Goal: Information Seeking & Learning: Compare options

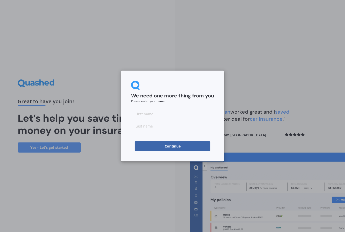
click at [157, 114] on input at bounding box center [172, 114] width 83 height 10
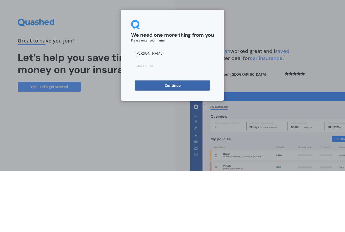
type input "[PERSON_NAME]"
click at [160, 121] on input at bounding box center [172, 126] width 83 height 10
type input "[PERSON_NAME]"
click at [186, 141] on button "Continue" at bounding box center [173, 146] width 76 height 10
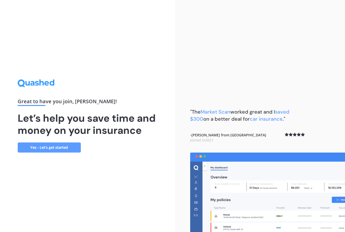
click at [51, 142] on link "Yes - Let’s get started" at bounding box center [49, 147] width 63 height 10
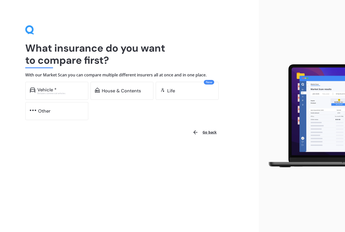
click at [43, 88] on div "Vehicle *" at bounding box center [46, 89] width 19 height 5
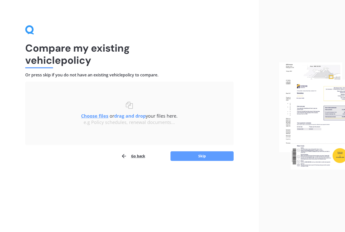
click at [200, 155] on button "Skip" at bounding box center [202, 156] width 63 height 10
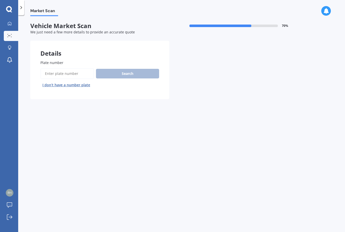
click at [61, 73] on input "Plate number" at bounding box center [67, 73] width 54 height 11
type input "Reel2"
click at [130, 74] on button "Search" at bounding box center [127, 74] width 63 height 10
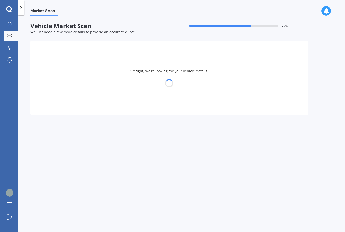
select select "JAGUAR"
select select "XJ"
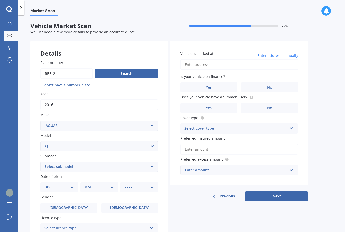
click at [72, 185] on select "DD 01 02 03 04 05 06 07 08 09 10 11 12 13 14 15 16 17 18 19 20 21 22 23 24 25 2…" at bounding box center [59, 187] width 30 height 6
select select "05"
click at [108, 185] on select "MM 01 02 03 04 05 06 07 08 09 10 11 12" at bounding box center [100, 187] width 28 height 6
select select "05"
click at [148, 184] on select "YYYY 2025 2024 2023 2022 2021 2020 2019 2018 2017 2016 2015 2014 2013 2012 2011…" at bounding box center [138, 187] width 28 height 6
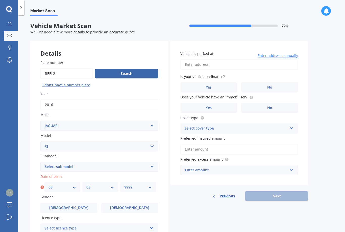
select select "1965"
click at [133, 207] on span "[DEMOGRAPHIC_DATA]" at bounding box center [129, 207] width 39 height 4
click at [0, 0] on input "[DEMOGRAPHIC_DATA]" at bounding box center [0, 0] width 0 height 0
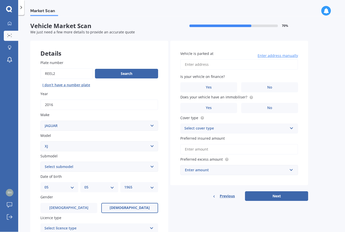
click at [153, 225] on icon at bounding box center [152, 227] width 4 height 4
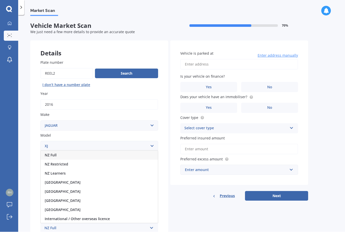
click at [55, 153] on span "NZ Full" at bounding box center [51, 155] width 12 height 5
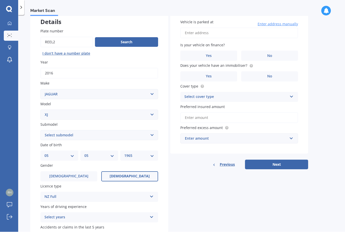
scroll to position [32, 0]
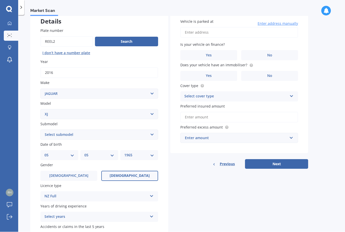
click at [152, 214] on icon at bounding box center [152, 216] width 4 height 4
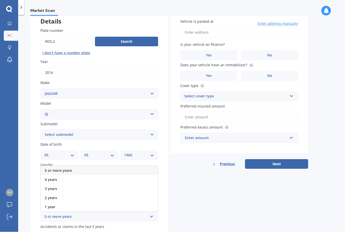
click at [60, 169] on div "5 or more years" at bounding box center [99, 170] width 117 height 9
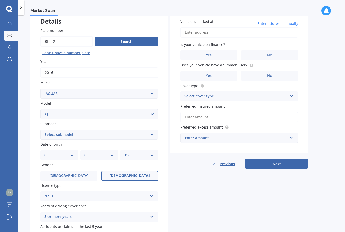
click at [0, 0] on input "No" at bounding box center [0, 0] width 0 height 0
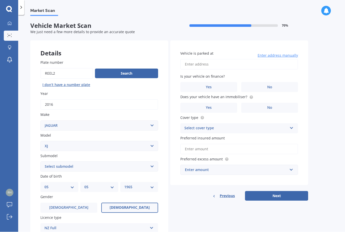
scroll to position [0, 0]
click at [223, 66] on input "Vehicle is parked at" at bounding box center [239, 64] width 118 height 11
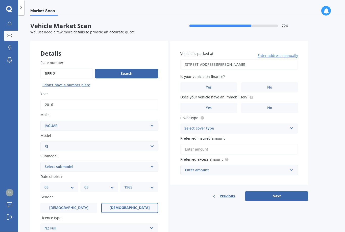
type input "[STREET_ADDRESS][PERSON_NAME]"
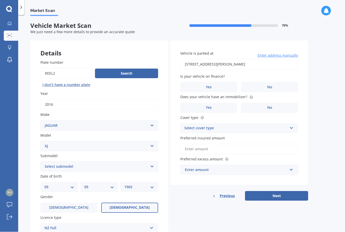
click at [275, 87] on label "No" at bounding box center [269, 87] width 57 height 10
click at [0, 0] on input "No" at bounding box center [0, 0] width 0 height 0
click at [222, 107] on label "Yes" at bounding box center [208, 108] width 57 height 10
click at [0, 0] on input "Yes" at bounding box center [0, 0] width 0 height 0
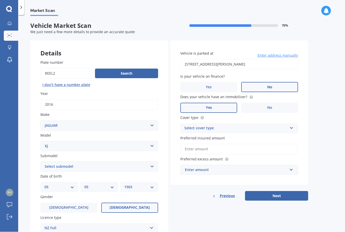
click at [291, 127] on icon at bounding box center [292, 127] width 4 height 4
click at [247, 135] on div "Comprehensive" at bounding box center [239, 138] width 117 height 9
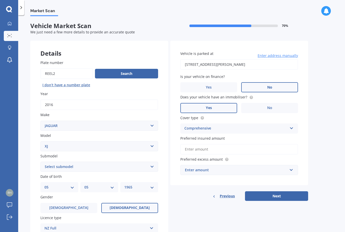
click at [214, 169] on div "Enter amount" at bounding box center [236, 170] width 103 height 6
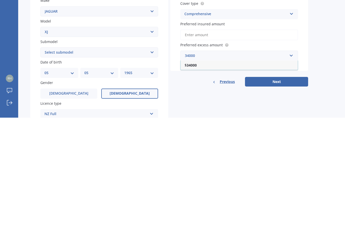
type input "34000"
click at [286, 191] on button "Next" at bounding box center [276, 196] width 63 height 10
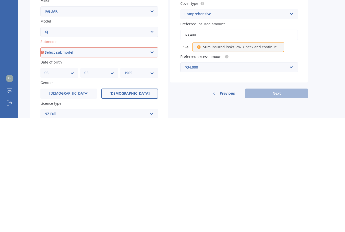
type input "$34,000"
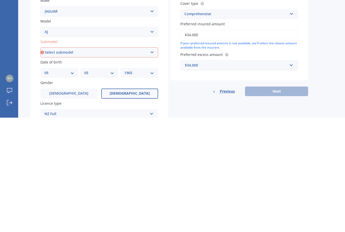
click at [204, 177] on div "$34,000" at bounding box center [236, 180] width 103 height 6
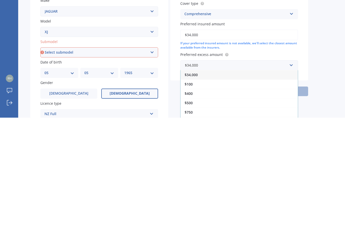
click at [195, 212] on div "$500" at bounding box center [239, 216] width 117 height 9
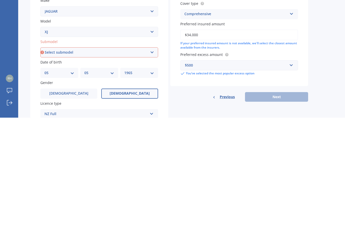
scroll to position [17, 0]
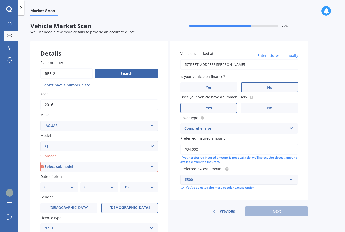
click at [200, 206] on div "Details Plate number Search I don’t have a number plate Year [DATE] Make Select…" at bounding box center [169, 163] width 278 height 244
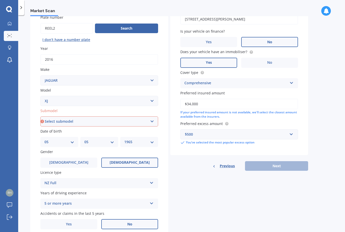
scroll to position [45, 0]
click at [154, 117] on select "Select submodel 3 4.2 5.0 5.3" at bounding box center [99, 122] width 118 height 10
select select "4.2"
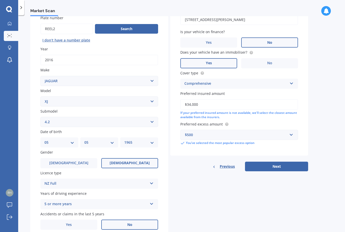
click at [273, 161] on button "Next" at bounding box center [276, 166] width 63 height 10
select select "05"
select select "1965"
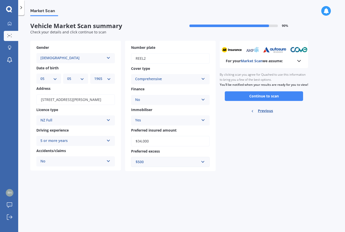
scroll to position [0, 0]
click at [276, 91] on button "Continue to scan" at bounding box center [264, 96] width 78 height 10
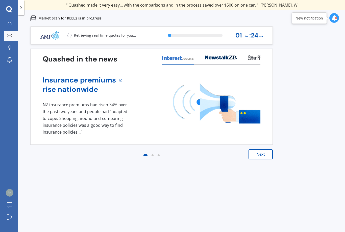
click at [273, 165] on div "Previous 80,000+ [DEMOGRAPHIC_DATA] consumers have signed up to shop and save t…" at bounding box center [181, 142] width 327 height 232
click at [261, 154] on button "Next" at bounding box center [261, 154] width 24 height 10
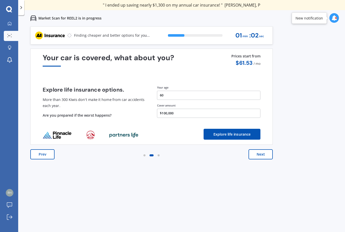
click at [262, 154] on button "Next" at bounding box center [261, 154] width 24 height 10
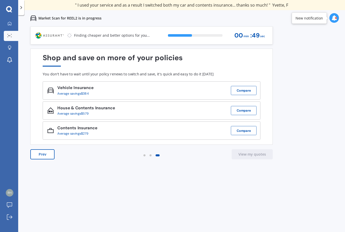
click at [58, 33] on img at bounding box center [50, 35] width 30 height 9
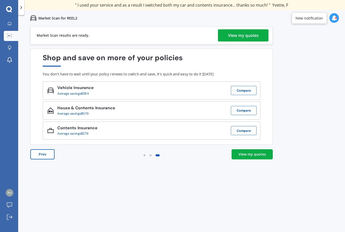
click at [253, 35] on div "View my quotes" at bounding box center [243, 35] width 31 height 12
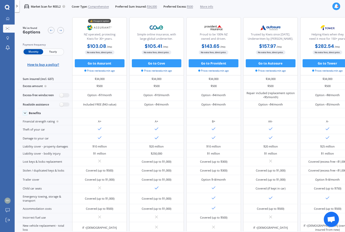
click at [10, 20] on div at bounding box center [8, 19] width 6 height 4
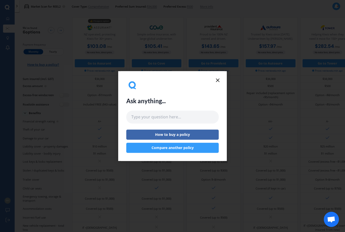
click at [220, 81] on icon at bounding box center [218, 80] width 6 height 6
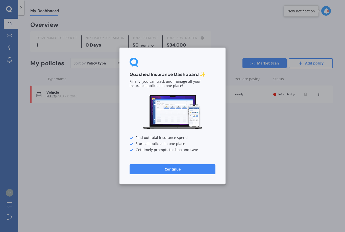
click at [168, 172] on button "Continue" at bounding box center [173, 169] width 86 height 10
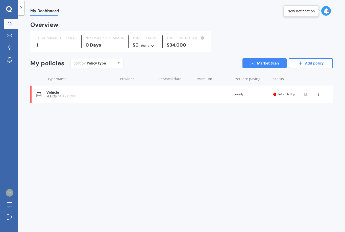
click at [9, 6] on icon at bounding box center [9, 9] width 6 height 6
click at [12, 10] on icon at bounding box center [9, 9] width 6 height 7
click at [24, 10] on icon at bounding box center [21, 7] width 5 height 5
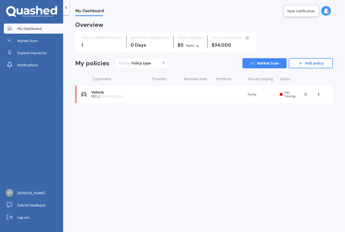
click at [24, 43] on link "Market Scan" at bounding box center [33, 41] width 59 height 10
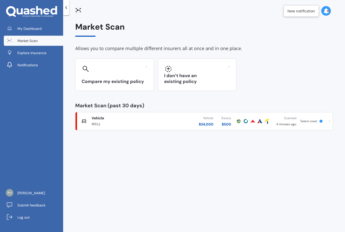
click at [181, 74] on div "I don’t have an existing policy" at bounding box center [197, 74] width 79 height 32
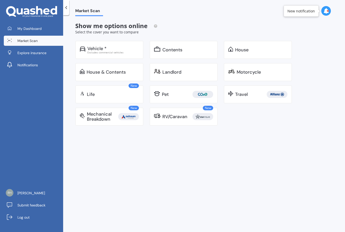
click at [243, 48] on div "House" at bounding box center [241, 49] width 13 height 5
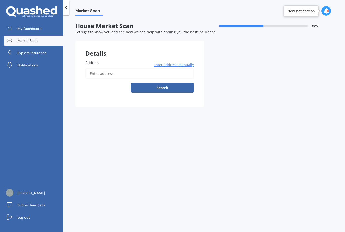
click at [113, 73] on input "Address" at bounding box center [139, 73] width 109 height 11
type input "[STREET_ADDRESS][PERSON_NAME]"
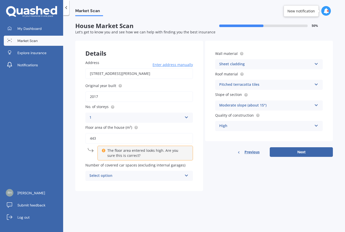
click at [185, 173] on div "Select option 0 1 2 3 4 5+" at bounding box center [139, 176] width 108 height 10
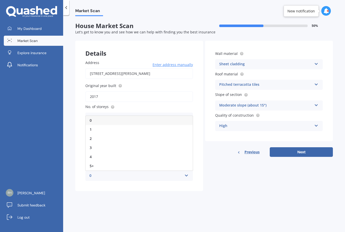
click at [102, 136] on div "2" at bounding box center [139, 138] width 107 height 9
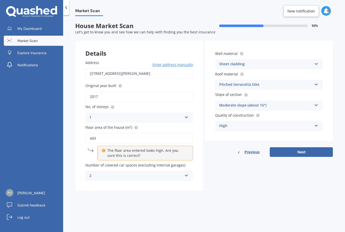
click at [298, 152] on button "Next" at bounding box center [301, 152] width 63 height 10
select select "05"
select select "1965"
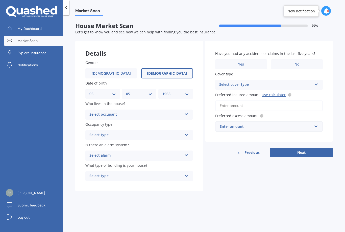
click at [186, 132] on icon at bounding box center [186, 134] width 4 height 4
click at [172, 142] on div "Permanent" at bounding box center [139, 144] width 107 height 9
click at [185, 152] on icon at bounding box center [186, 154] width 4 height 4
click at [148, 180] on div "No" at bounding box center [139, 183] width 107 height 9
click at [185, 173] on icon at bounding box center [186, 175] width 4 height 4
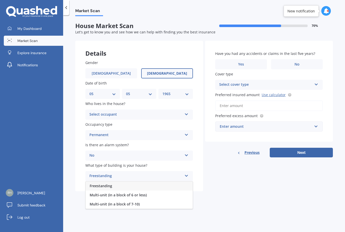
click at [172, 181] on div "Freestanding" at bounding box center [139, 185] width 107 height 9
click at [297, 63] on span "No" at bounding box center [297, 64] width 5 height 4
click at [0, 0] on input "No" at bounding box center [0, 0] width 0 height 0
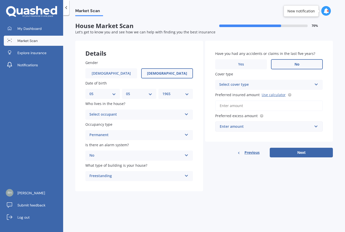
click at [314, 87] on div "Select cover type High" at bounding box center [269, 85] width 108 height 10
click at [255, 177] on div "Details Gender [DEMOGRAPHIC_DATA] [DEMOGRAPHIC_DATA] Date of birth DD 01 02 03 …" at bounding box center [204, 116] width 258 height 151
click at [251, 105] on input "Preferred insured amount Use calculator" at bounding box center [269, 105] width 108 height 11
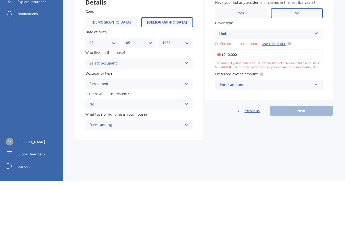
type input "$2,100,000"
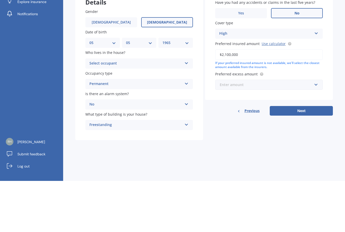
click at [314, 131] on input "text" at bounding box center [267, 136] width 103 height 10
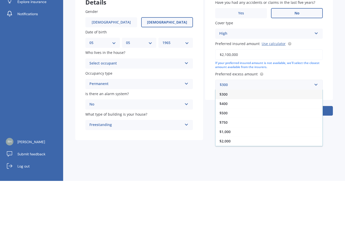
click at [232, 141] on div "$300" at bounding box center [269, 145] width 107 height 9
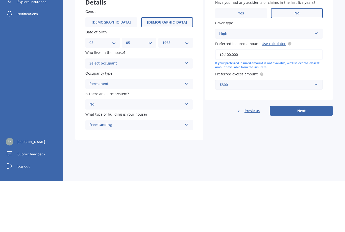
scroll to position [17, 0]
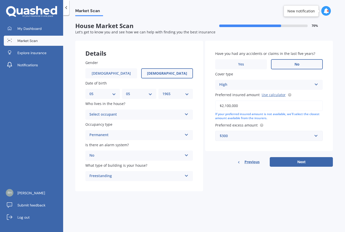
click at [303, 157] on button "Next" at bounding box center [301, 162] width 63 height 10
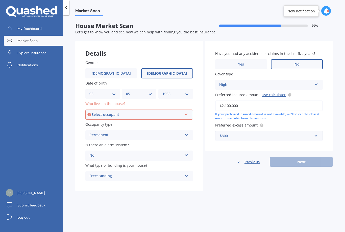
click at [210, 87] on div "Have you had any accidents or claims in the last five years? Yes No Cover type …" at bounding box center [269, 96] width 128 height 110
click at [187, 112] on icon at bounding box center [186, 114] width 4 height 4
click at [144, 120] on div "Owner" at bounding box center [139, 124] width 107 height 9
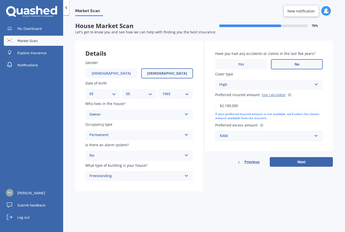
click at [303, 157] on button "Next" at bounding box center [301, 162] width 63 height 10
select select "05"
select select "1965"
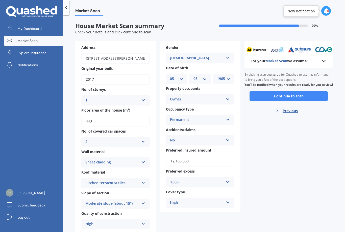
click at [292, 91] on button "Continue to scan" at bounding box center [289, 96] width 78 height 10
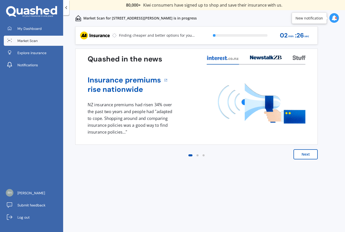
click at [301, 144] on div "Quashed in the news Insurance premiums rise nationwide 1 NZ insurance premiums …" at bounding box center [196, 97] width 243 height 96
click at [307, 157] on button "Next" at bounding box center [306, 154] width 24 height 10
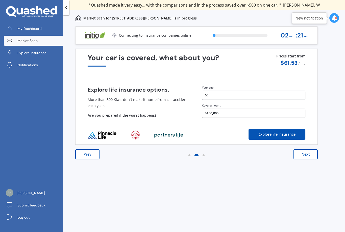
click at [304, 154] on button "Next" at bounding box center [306, 154] width 24 height 10
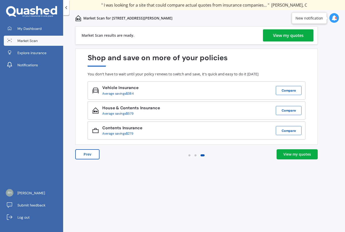
click at [300, 37] on div "View my quotes" at bounding box center [288, 35] width 31 height 12
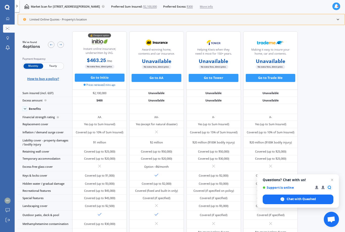
click at [73, 20] on div "Limited Online Quotes - Property's location" at bounding box center [55, 19] width 64 height 4
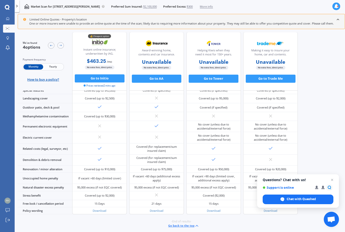
scroll to position [176, 0]
